Goal: Task Accomplishment & Management: Complete application form

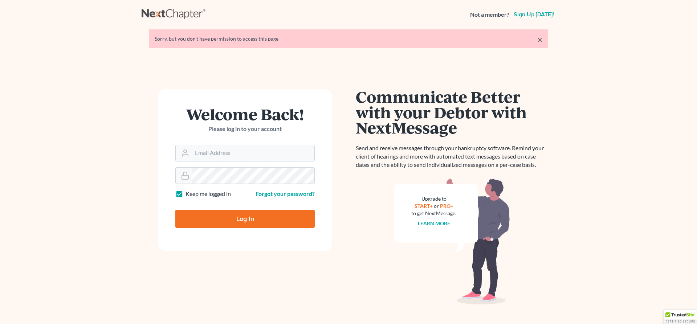
type input "bkeck@kecklegal.com"
click at [216, 220] on input "Log In" at bounding box center [244, 219] width 139 height 18
type input "Thinking..."
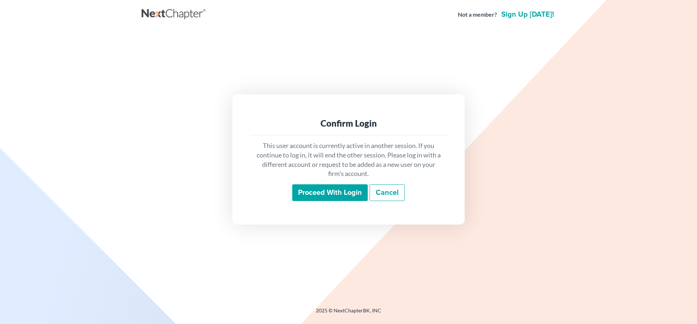
click at [314, 191] on input "Proceed with login" at bounding box center [330, 192] width 76 height 17
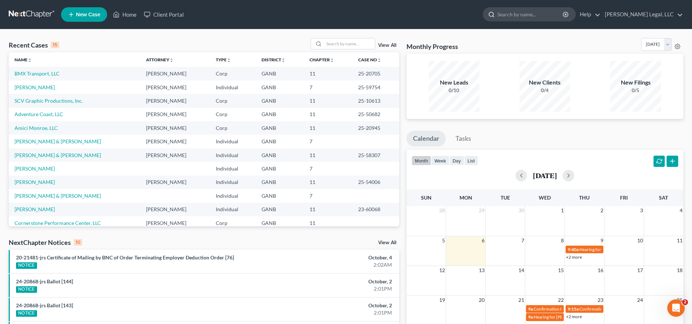
click at [544, 19] on input "search" at bounding box center [530, 14] width 66 height 13
type input "t"
click at [75, 10] on link "New Case" at bounding box center [84, 14] width 46 height 15
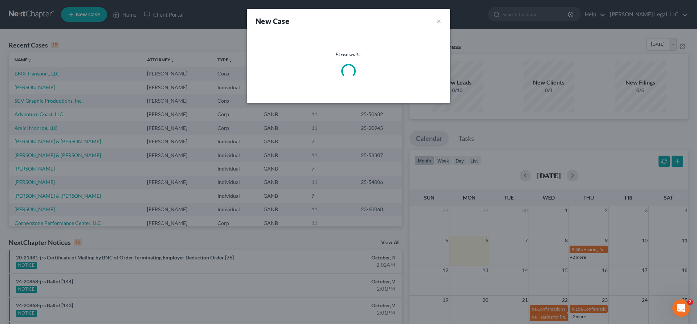
select select "19"
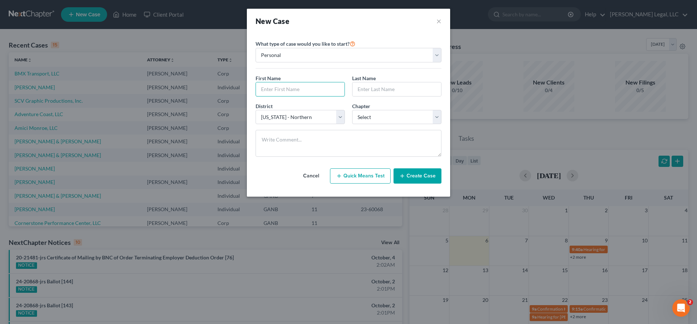
drag, startPoint x: 311, startPoint y: 90, endPoint x: 317, endPoint y: 81, distance: 11.5
click at [311, 90] on input "text" at bounding box center [300, 89] width 89 height 14
type input "[PERSON_NAME]"
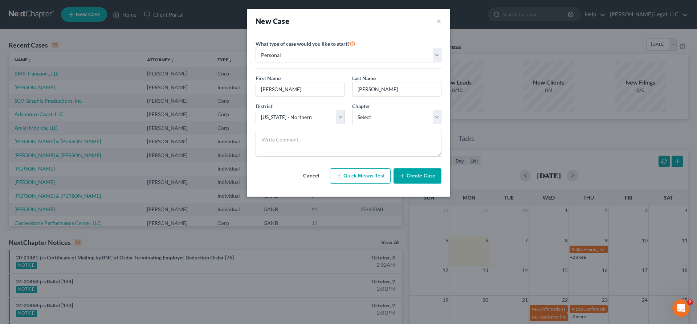
click at [411, 178] on button "Create Case" at bounding box center [418, 175] width 48 height 15
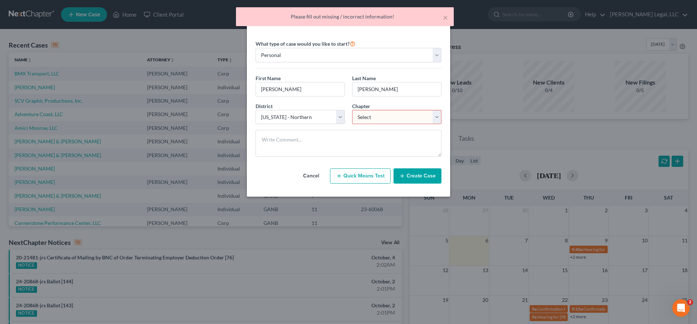
click at [404, 117] on select "Select 7 11 12 13" at bounding box center [396, 117] width 89 height 15
select select "0"
click at [352, 110] on select "Select 7 11 12 13" at bounding box center [396, 117] width 89 height 15
click at [425, 174] on button "Create Case" at bounding box center [418, 175] width 48 height 15
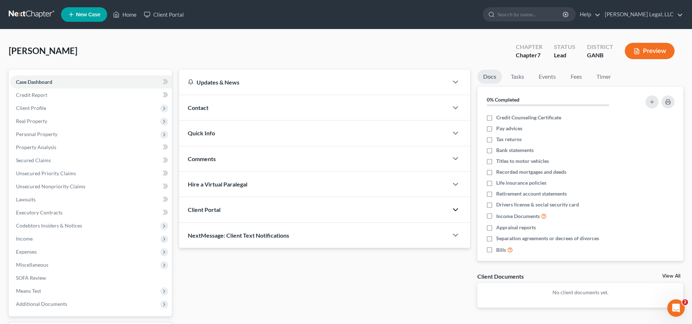
click at [452, 212] on icon "button" at bounding box center [455, 210] width 9 height 9
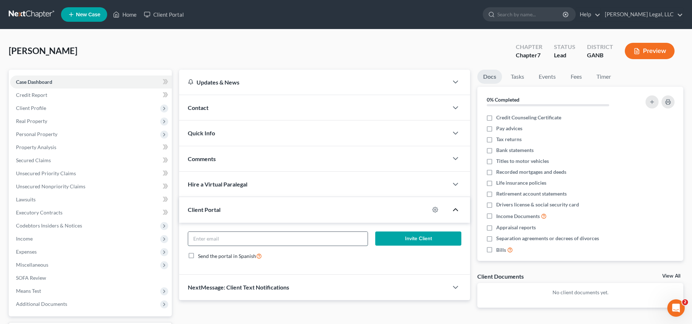
click at [307, 236] on input "email" at bounding box center [277, 239] width 179 height 14
type input "[EMAIL_ADDRESS][DOMAIN_NAME]"
click at [416, 239] on button "Invite Client" at bounding box center [418, 239] width 86 height 15
